Goal: Navigation & Orientation: Understand site structure

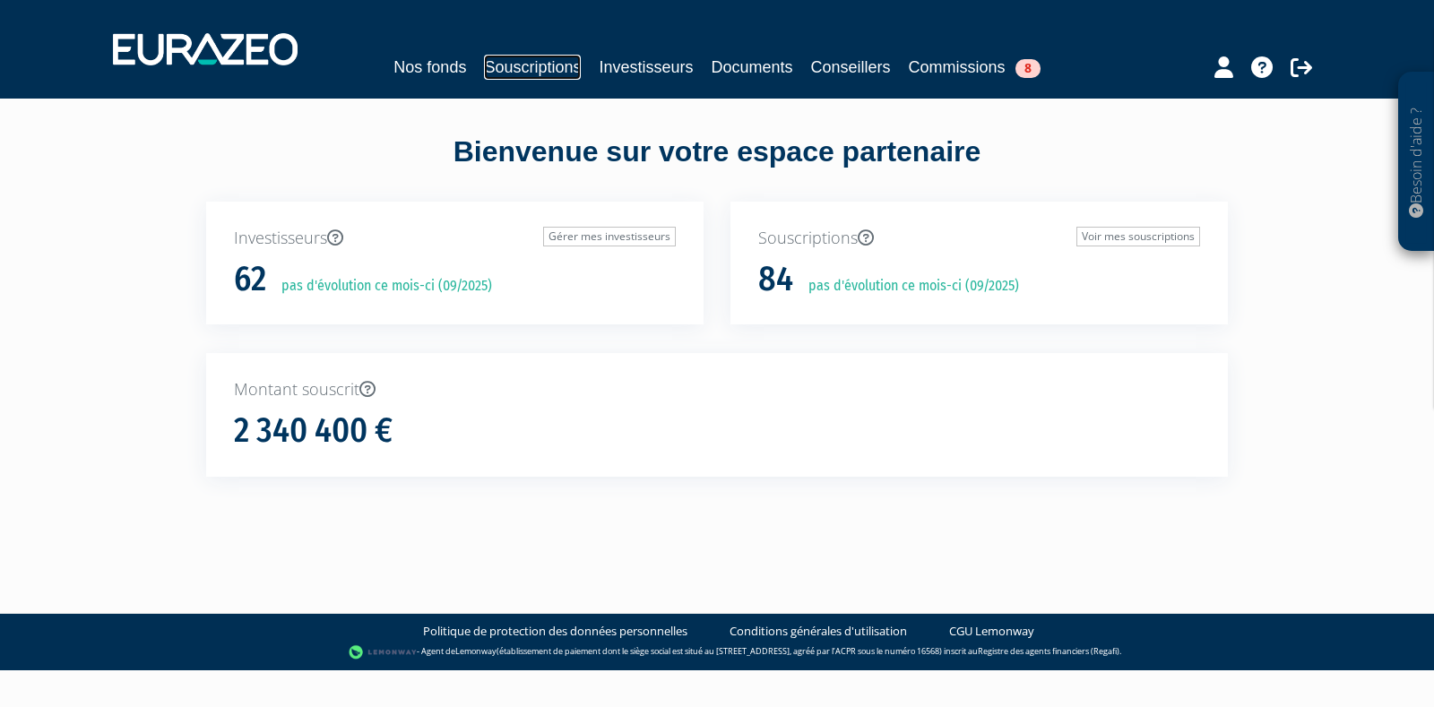
click at [557, 69] on link "Souscriptions" at bounding box center [532, 67] width 97 height 25
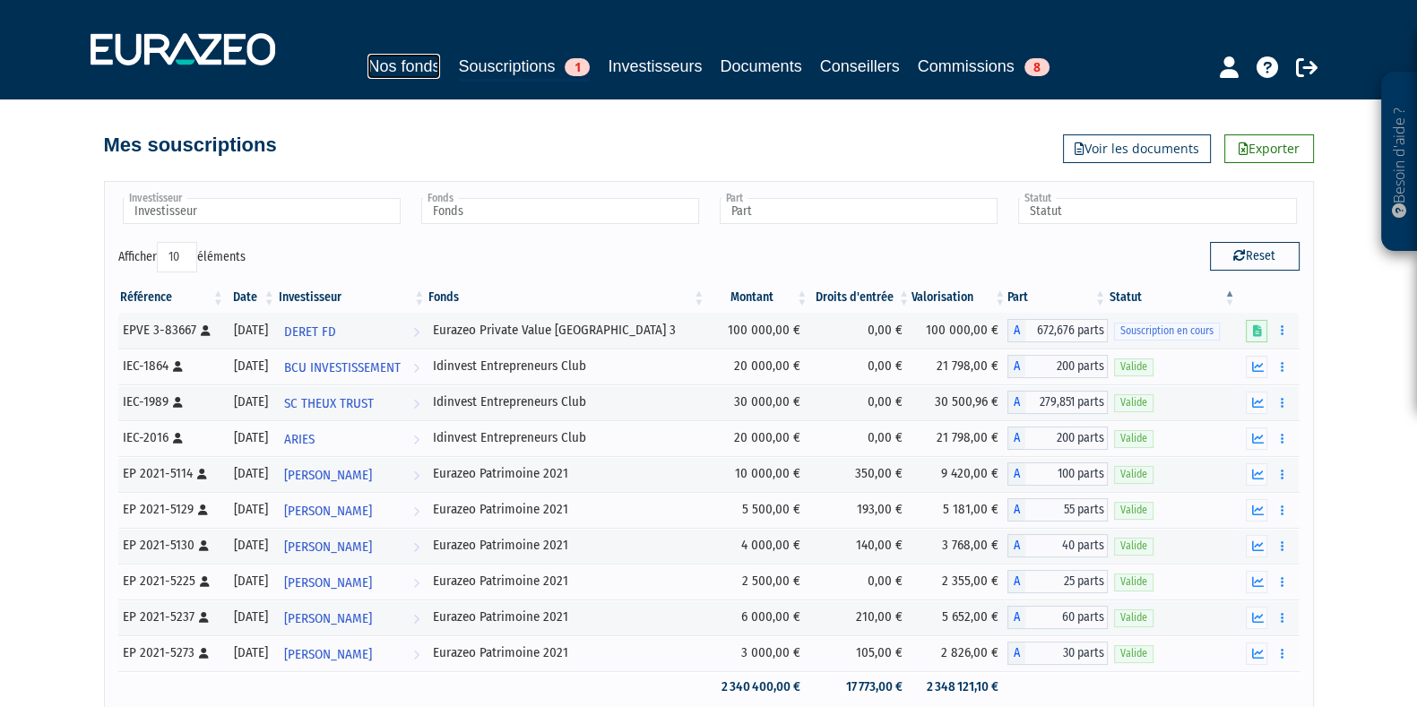
click at [421, 67] on link "Nos fonds" at bounding box center [403, 66] width 73 height 25
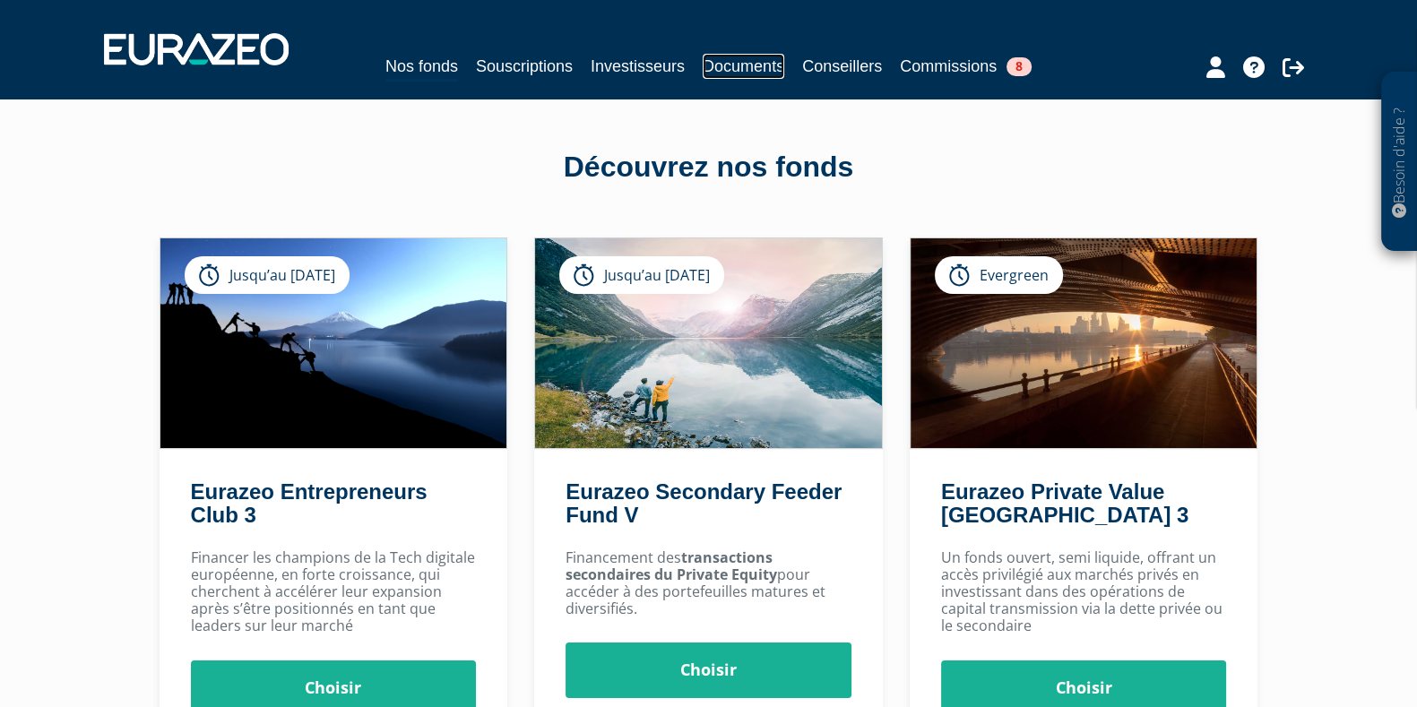
click at [744, 65] on link "Documents" at bounding box center [744, 66] width 82 height 25
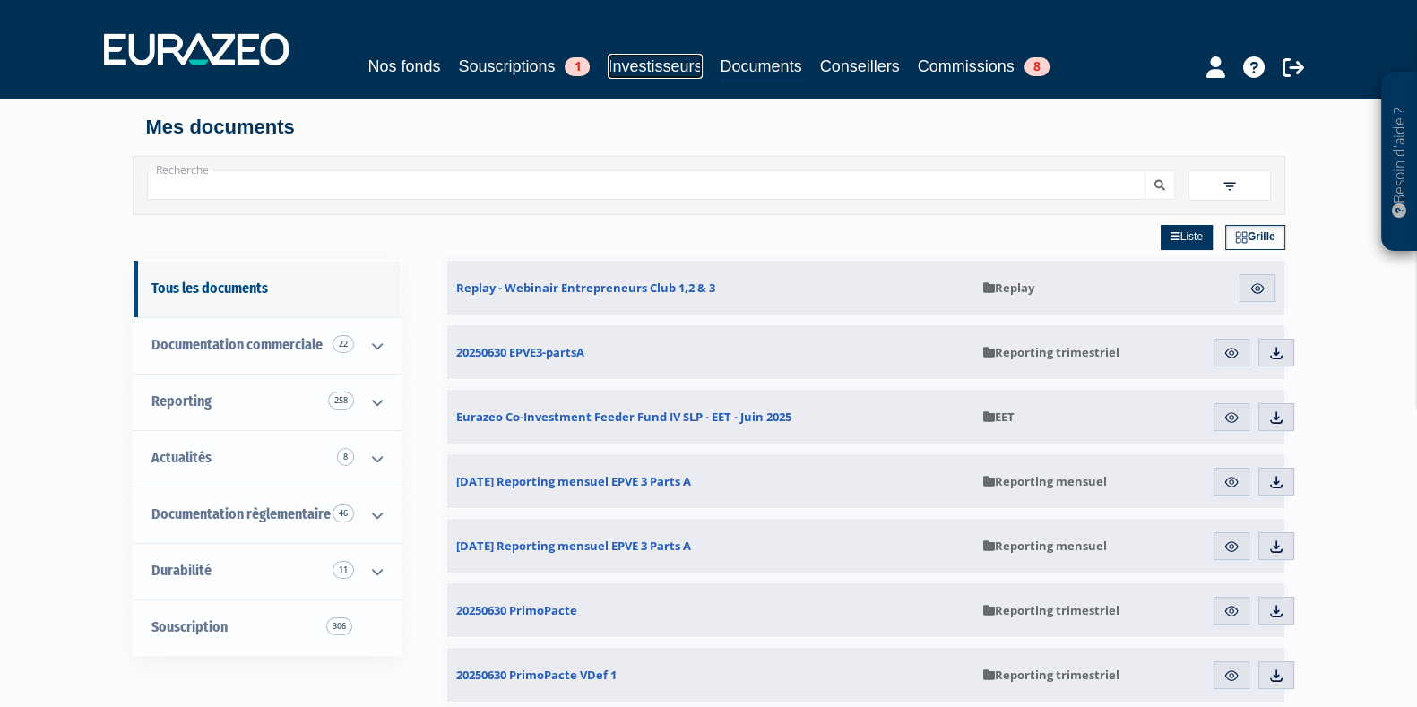
click at [627, 59] on link "Investisseurs" at bounding box center [655, 66] width 94 height 25
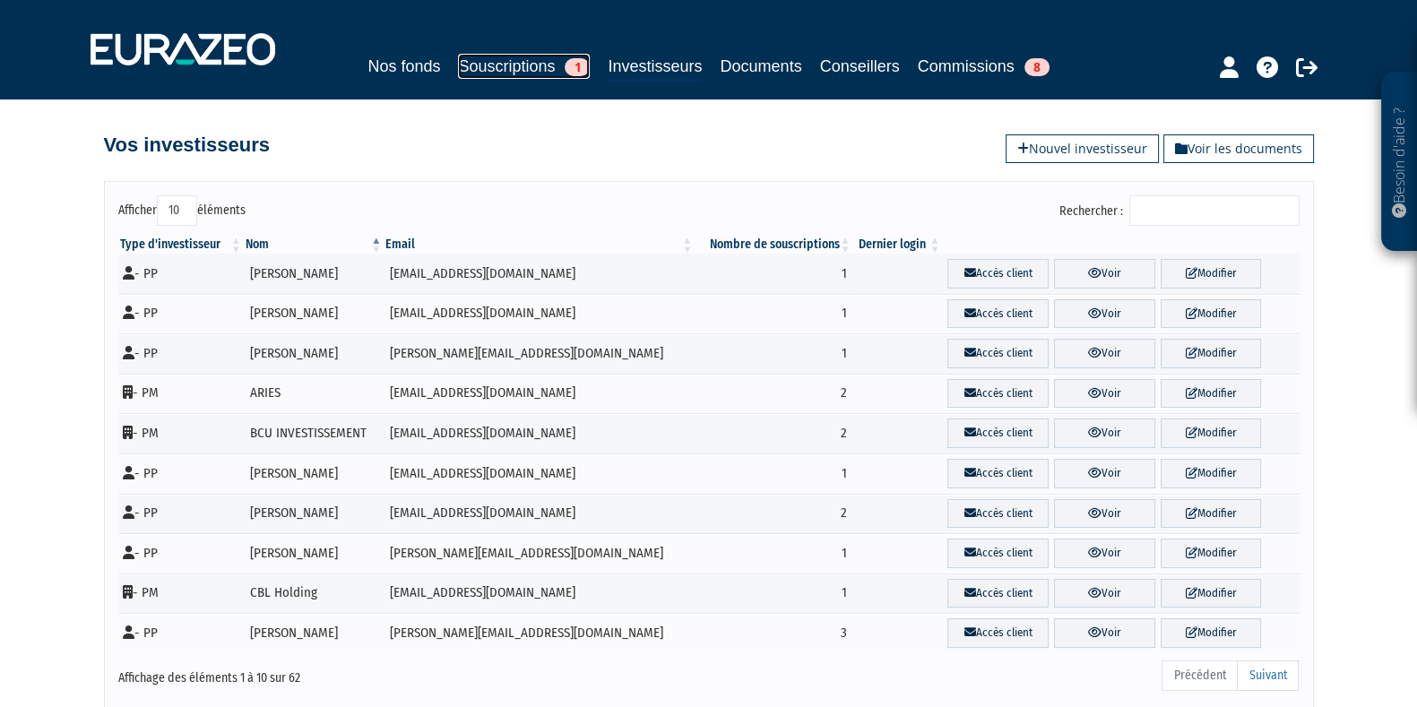
click at [510, 71] on link "Souscriptions 1" at bounding box center [524, 66] width 132 height 25
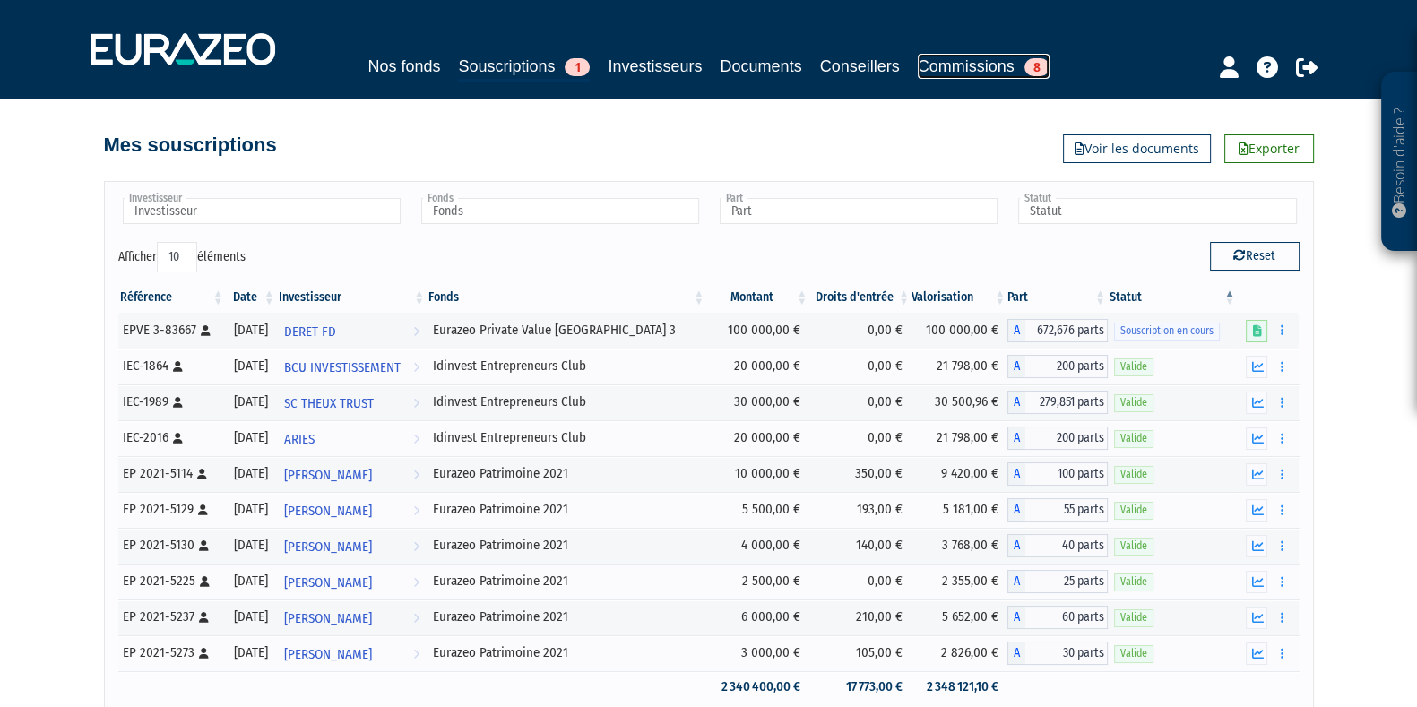
click at [963, 72] on link "Commissions 8" at bounding box center [984, 66] width 132 height 25
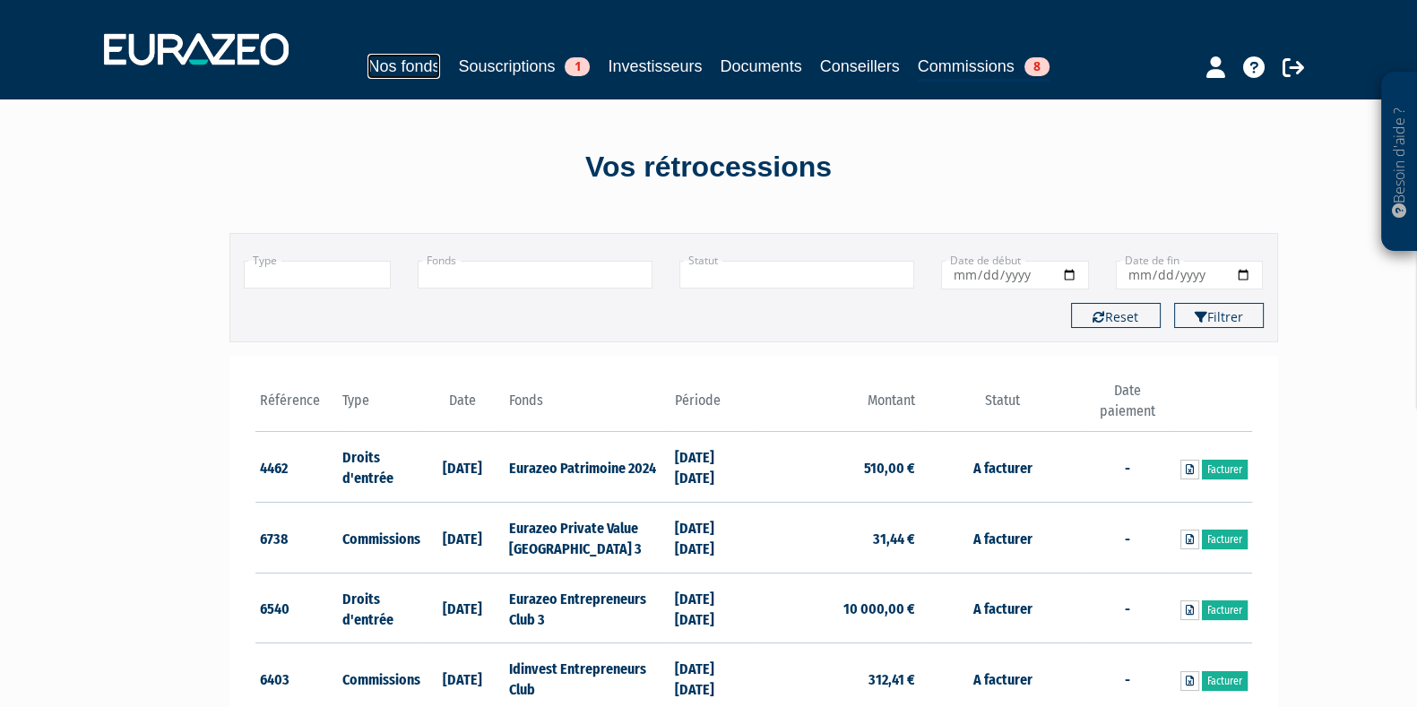
click at [397, 69] on link "Nos fonds" at bounding box center [403, 66] width 73 height 25
